Goal: Task Accomplishment & Management: Manage account settings

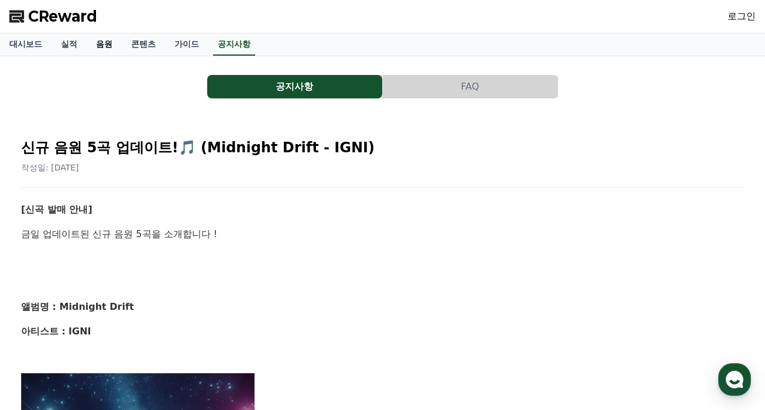
click at [103, 42] on link "음원" at bounding box center [104, 44] width 35 height 22
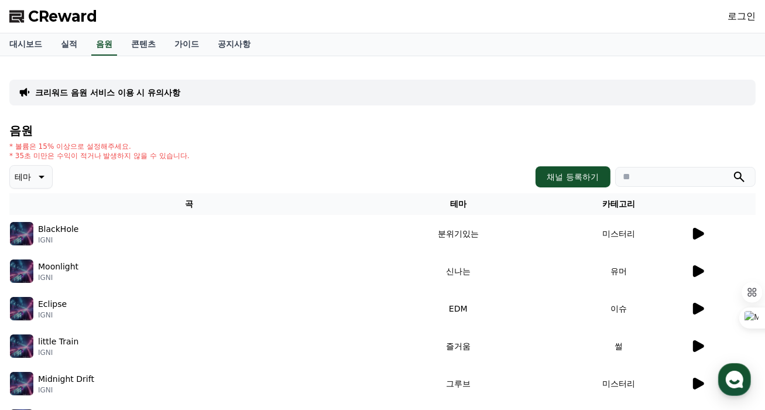
click at [690, 230] on td at bounding box center [723, 233] width 66 height 37
click at [694, 231] on icon at bounding box center [698, 234] width 11 height 12
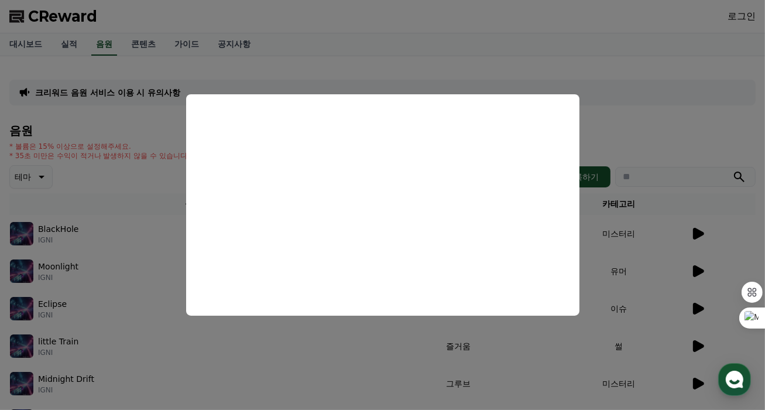
click at [631, 46] on button "close modal" at bounding box center [382, 205] width 765 height 410
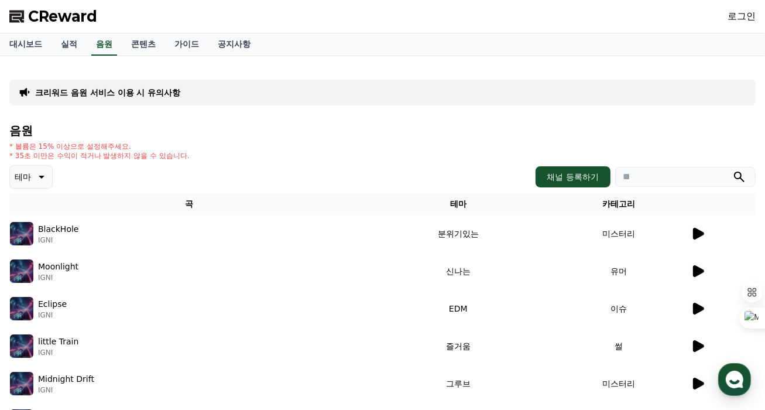
click at [745, 16] on link "로그인" at bounding box center [741, 16] width 28 height 14
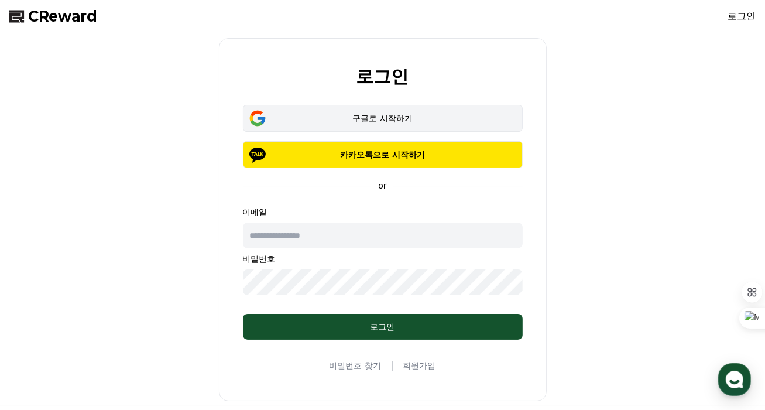
click at [384, 122] on div "구글로 시작하기" at bounding box center [383, 118] width 246 height 12
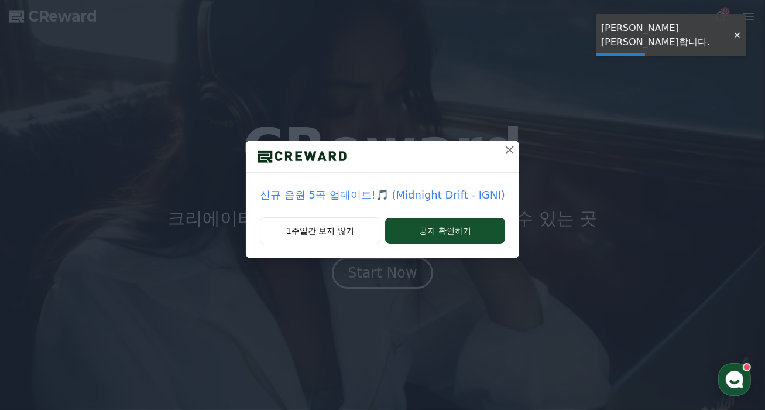
click at [739, 32] on div at bounding box center [736, 35] width 19 height 11
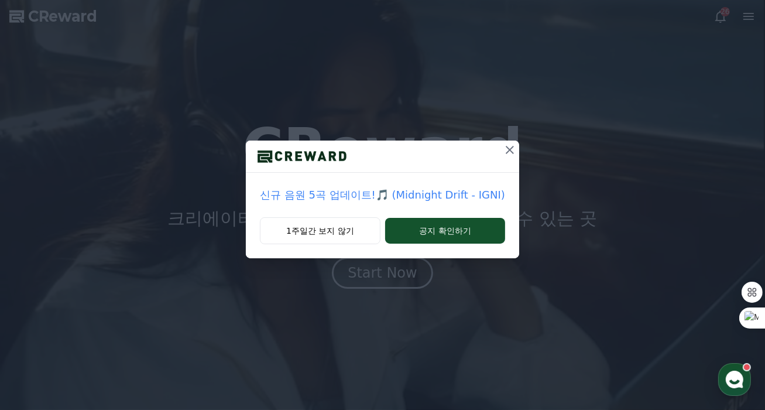
click at [746, 15] on div "신규 음원 5곡 업데이트!🎵 (Midnight Drift - IGNI) 1주일간 보지 않기 공지 확인하기" at bounding box center [382, 138] width 765 height 277
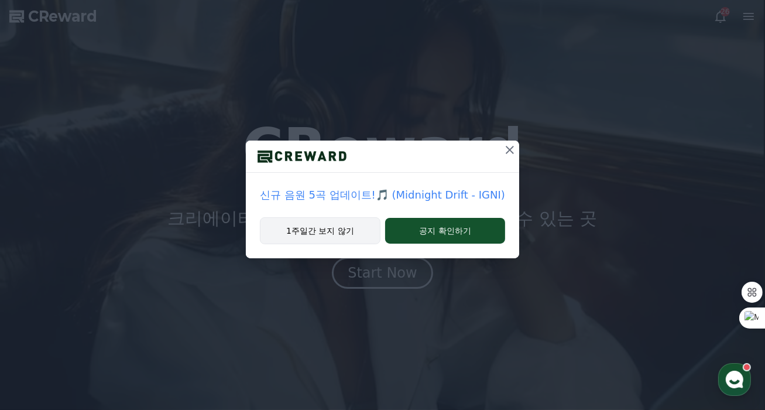
click at [351, 227] on button "1주일간 보지 않기" at bounding box center [320, 230] width 121 height 27
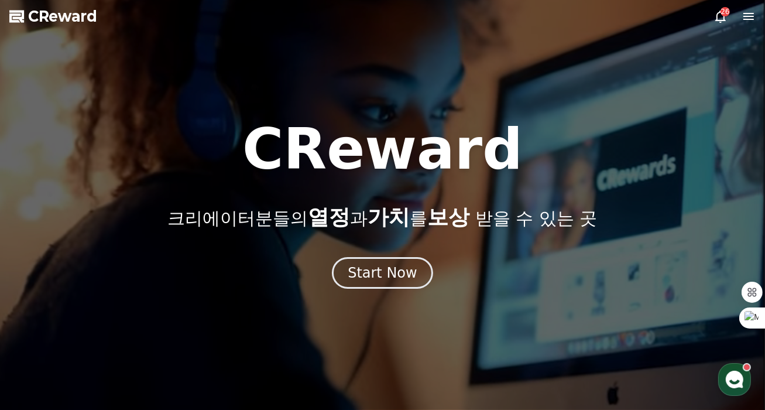
click at [717, 11] on icon at bounding box center [720, 16] width 14 height 14
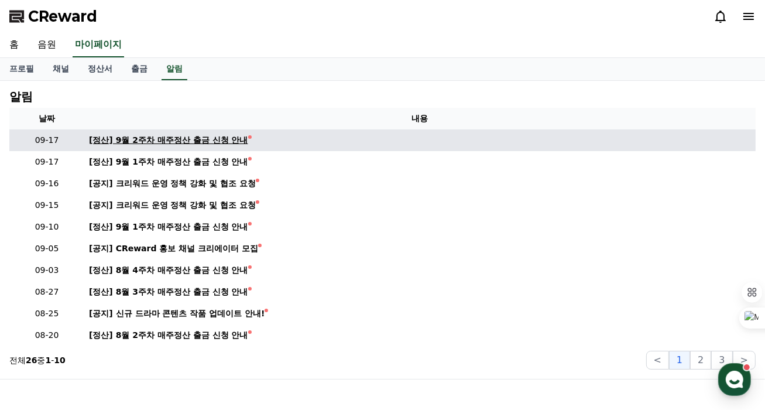
click at [227, 141] on div "[정산] 9월 2주차 매주정산 출금 신청 안내" at bounding box center [168, 140] width 159 height 12
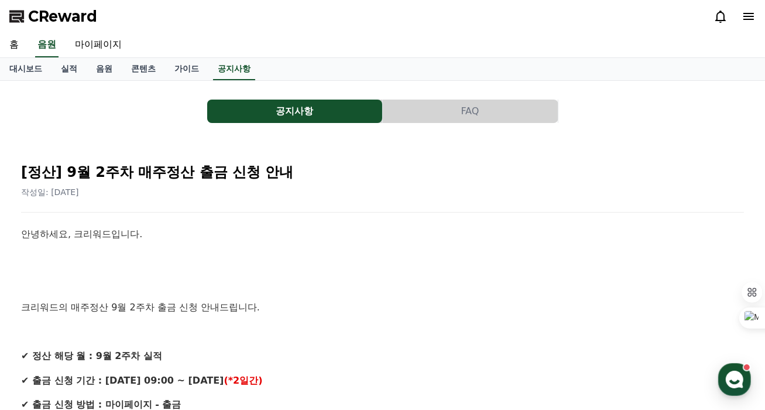
click at [745, 13] on icon at bounding box center [748, 16] width 11 height 7
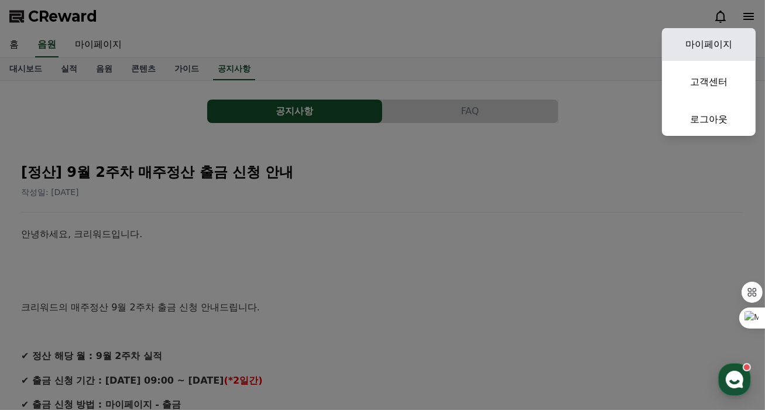
click at [707, 45] on link "마이페이지" at bounding box center [709, 44] width 94 height 33
select select "**********"
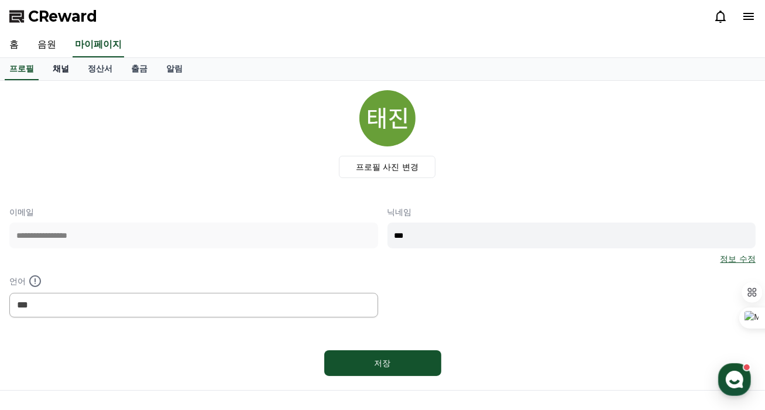
click at [61, 64] on link "채널" at bounding box center [60, 69] width 35 height 22
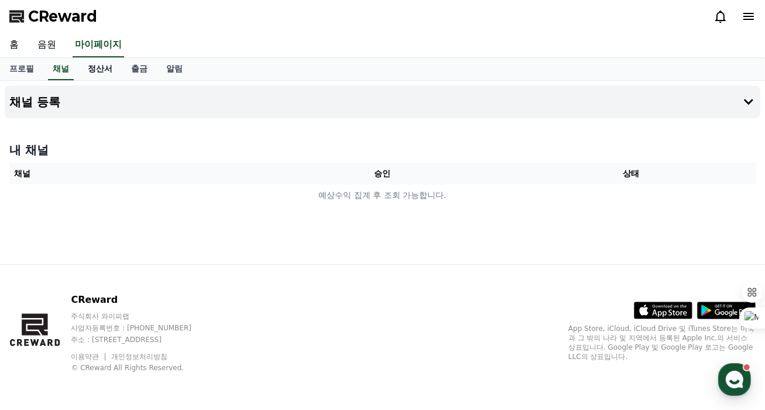
click at [98, 65] on link "정산서" at bounding box center [99, 69] width 43 height 22
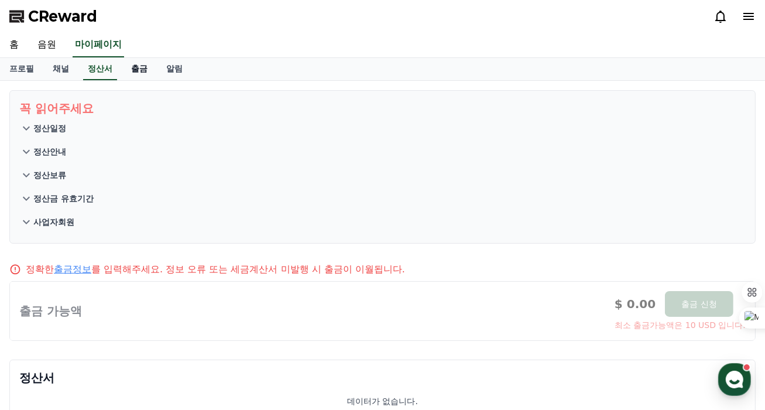
click at [137, 67] on link "출금" at bounding box center [139, 69] width 35 height 22
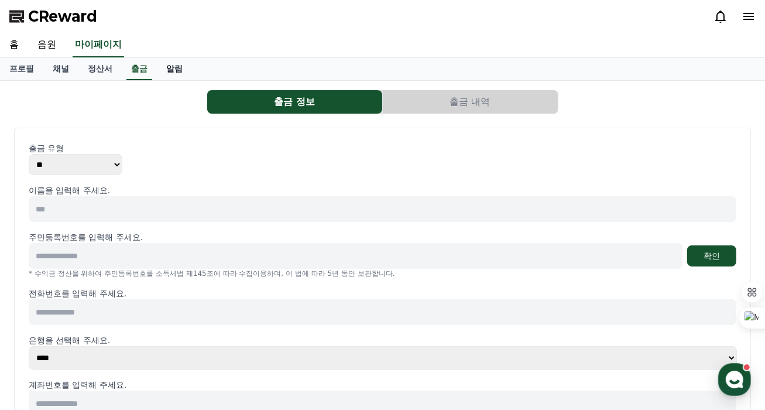
click at [173, 66] on link "알림" at bounding box center [174, 69] width 35 height 22
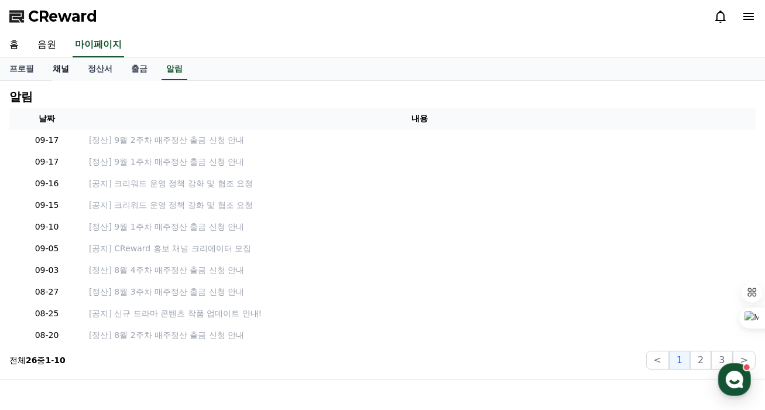
click at [70, 71] on link "채널" at bounding box center [60, 69] width 35 height 22
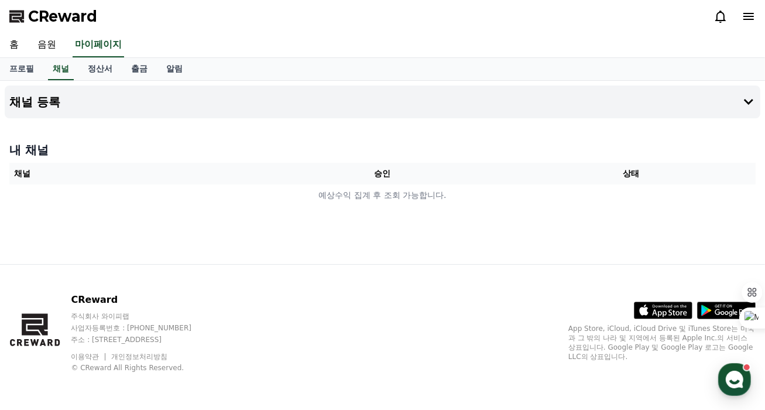
click at [741, 12] on div at bounding box center [734, 16] width 42 height 14
click at [744, 16] on icon at bounding box center [748, 16] width 11 height 7
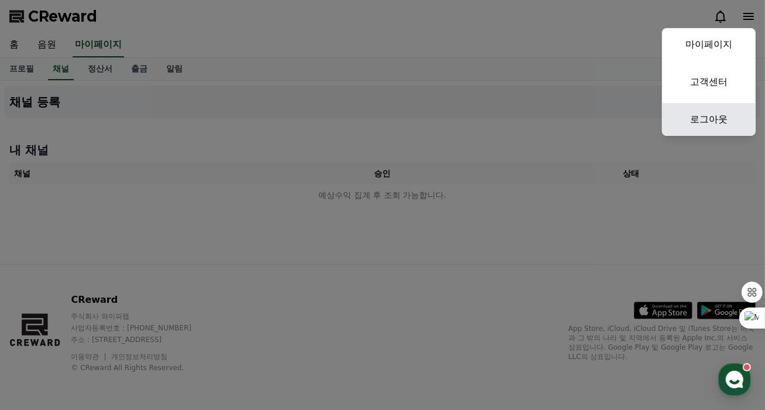
click at [709, 118] on link "로그아웃" at bounding box center [709, 119] width 94 height 33
